Goal: Task Accomplishment & Management: Manage account settings

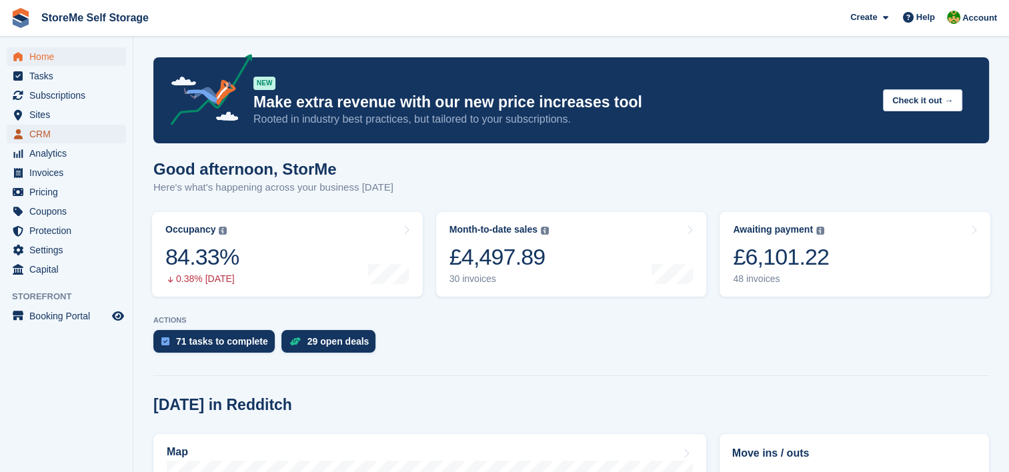
click at [42, 128] on span "CRM" at bounding box center [69, 134] width 80 height 19
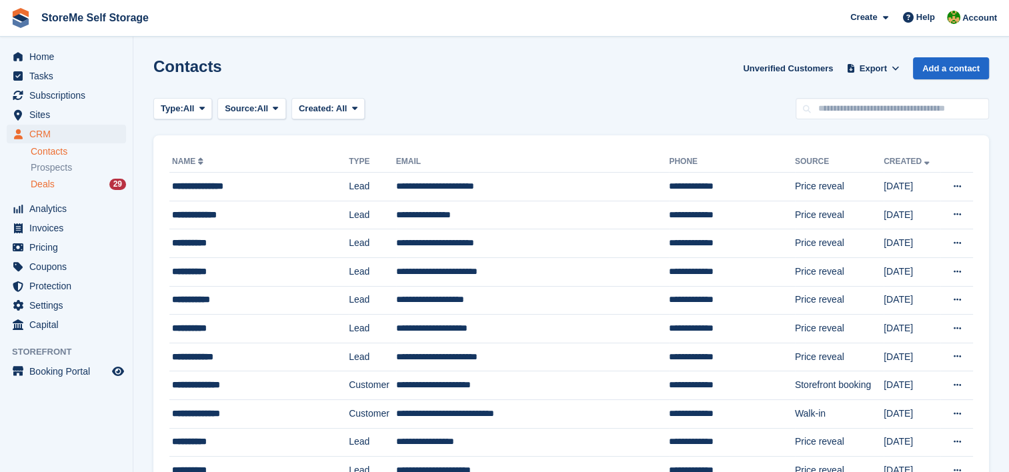
click at [44, 183] on span "Deals" at bounding box center [43, 184] width 24 height 13
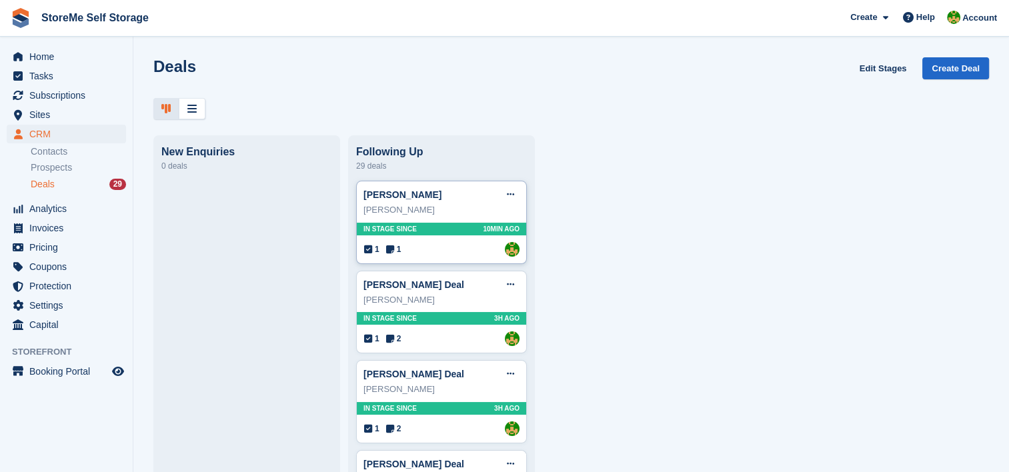
click at [452, 243] on div "[PERSON_NAME] Edit deal [PERSON_NAME] as won [PERSON_NAME] as lost Delete deal …" at bounding box center [441, 222] width 171 height 83
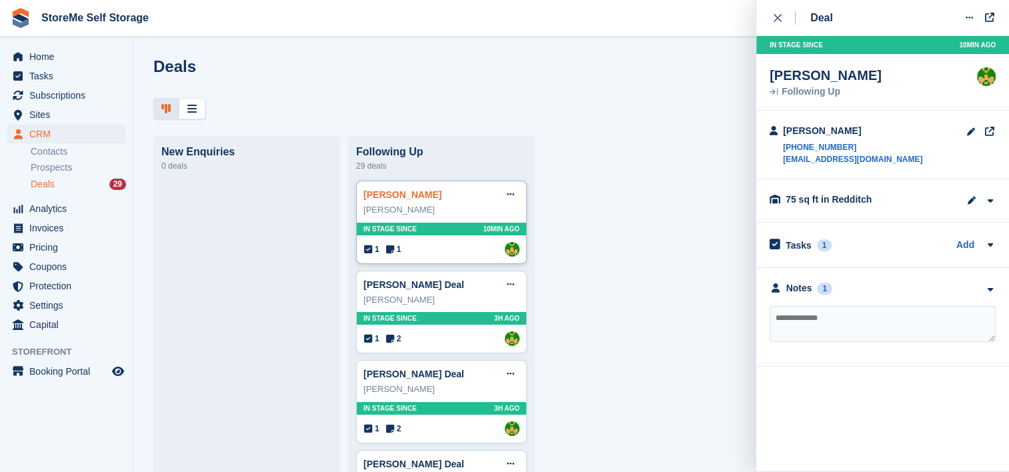
click at [422, 197] on link "[PERSON_NAME]" at bounding box center [403, 194] width 78 height 11
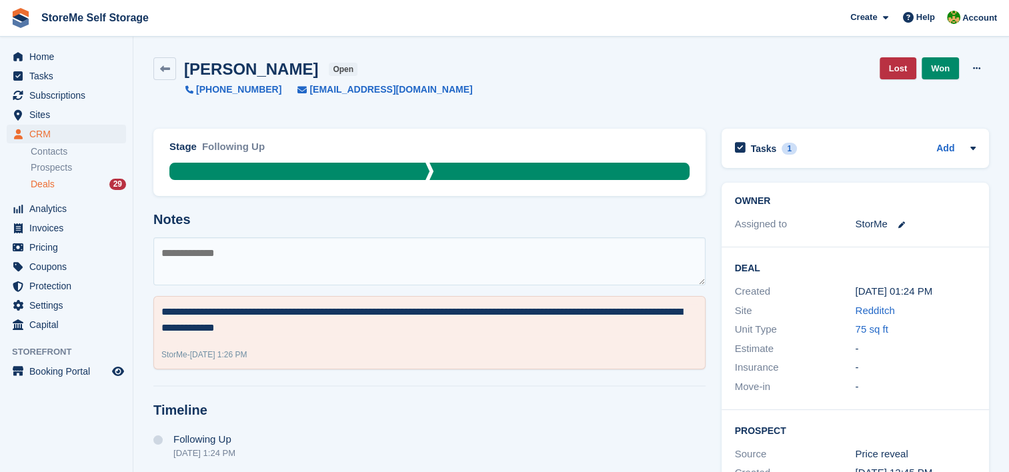
click at [49, 187] on span "Deals" at bounding box center [43, 184] width 24 height 13
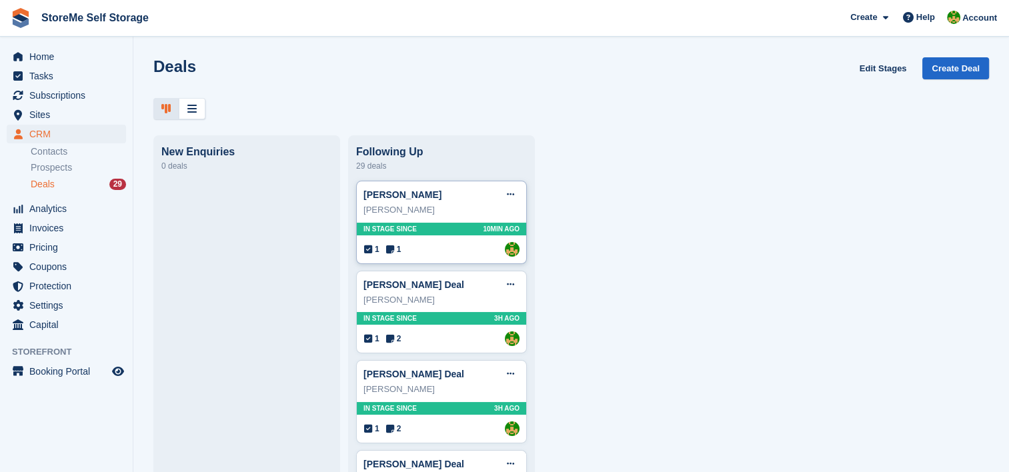
click at [439, 243] on div "[PERSON_NAME] Edit deal [PERSON_NAME] as won [PERSON_NAME] as lost Delete deal …" at bounding box center [441, 222] width 171 height 83
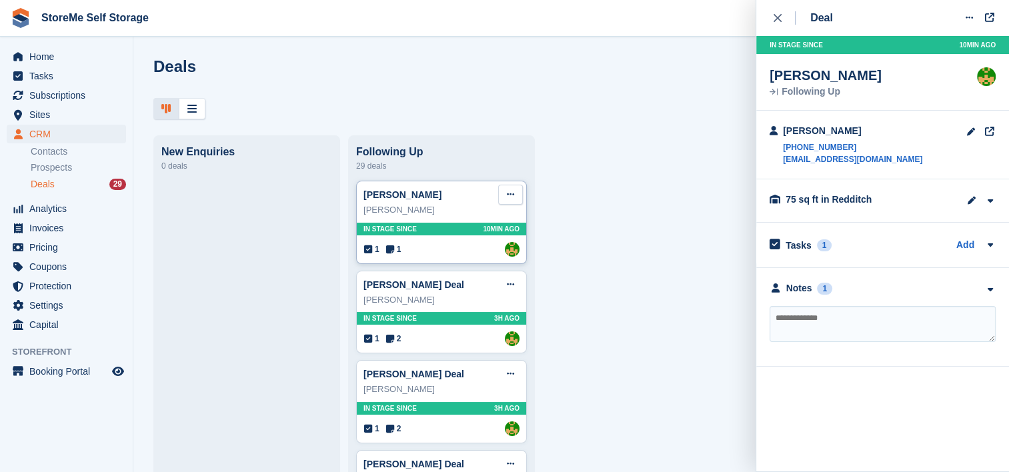
click at [504, 197] on button at bounding box center [510, 195] width 25 height 20
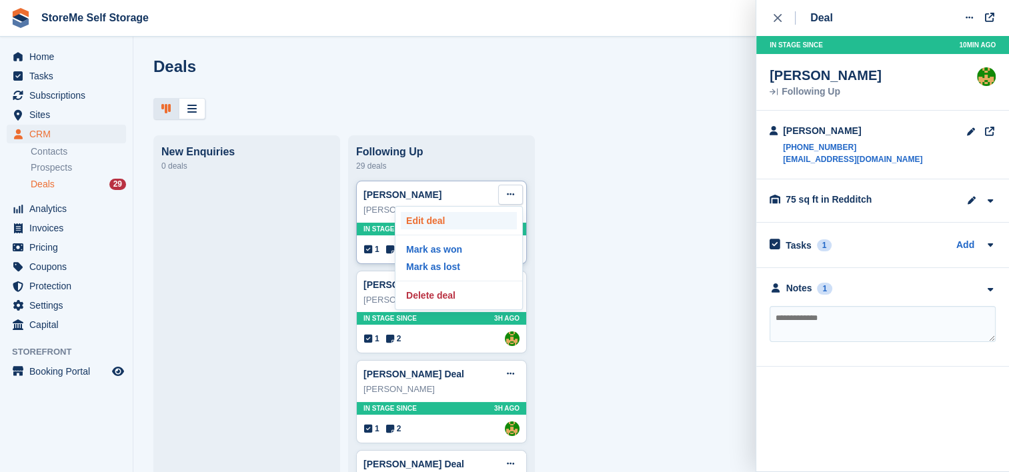
click at [454, 222] on p "Edit deal" at bounding box center [459, 220] width 116 height 17
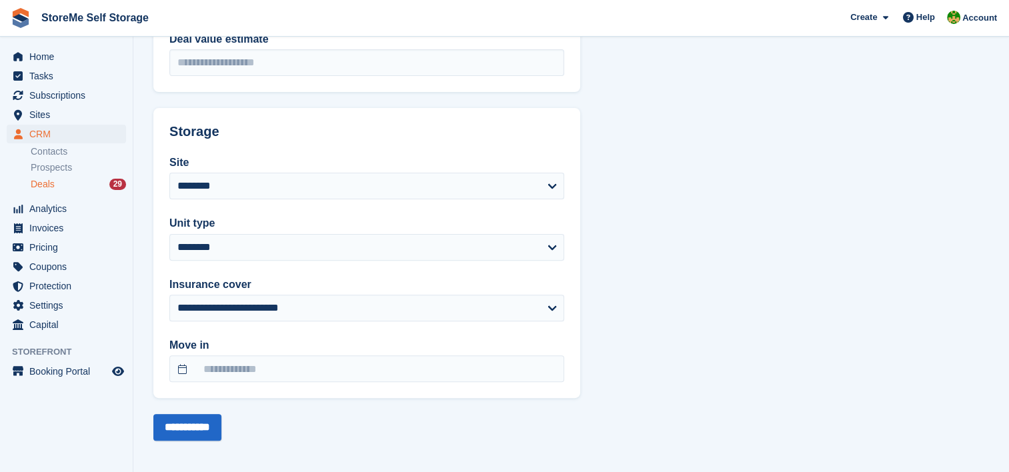
scroll to position [376, 0]
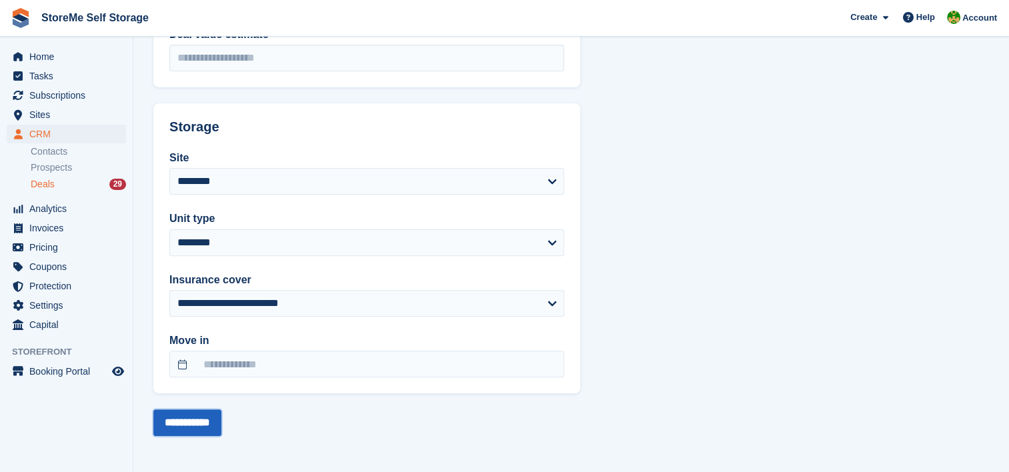
click at [218, 427] on input "**********" at bounding box center [187, 423] width 68 height 27
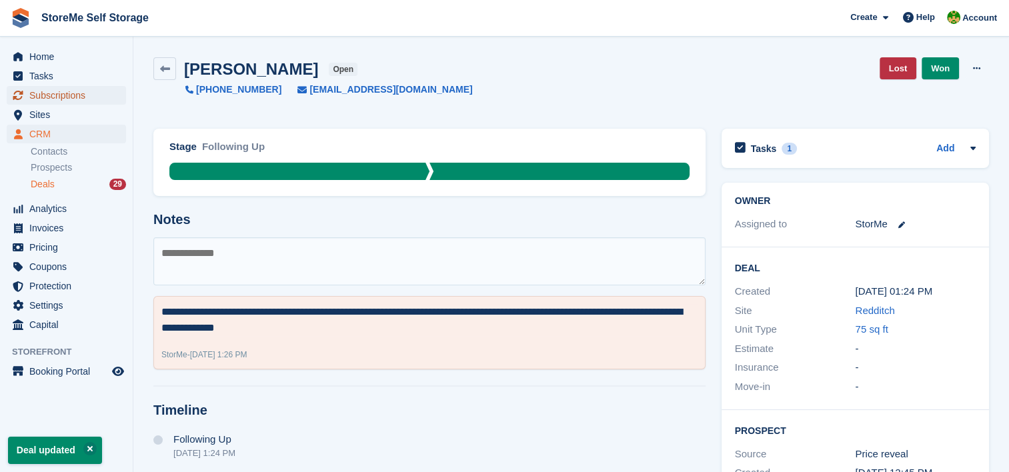
click at [86, 93] on span "Subscriptions" at bounding box center [69, 95] width 80 height 19
